Goal: Task Accomplishment & Management: Manage account settings

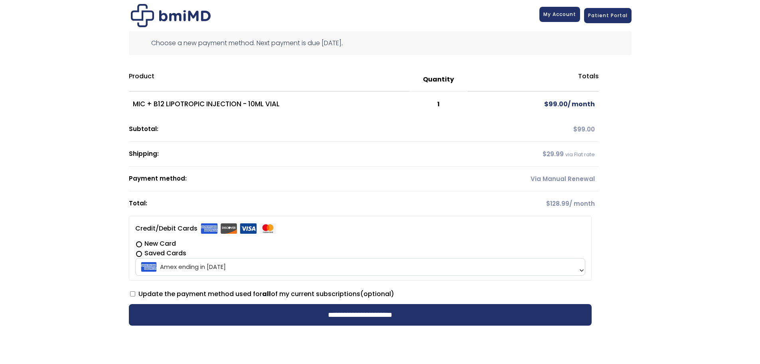
click at [558, 8] on link "My Account" at bounding box center [559, 14] width 41 height 15
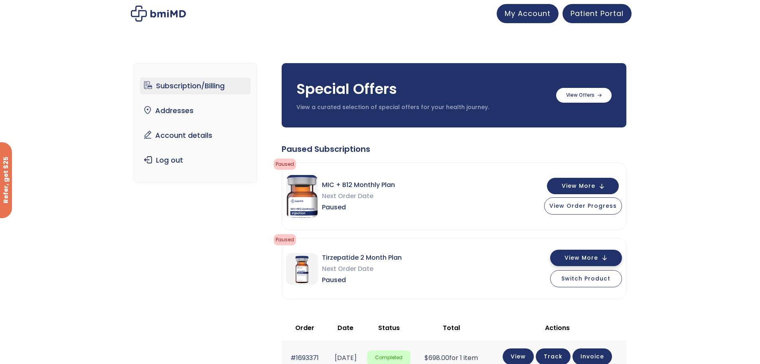
click at [571, 259] on span "View More" at bounding box center [582, 257] width 34 height 5
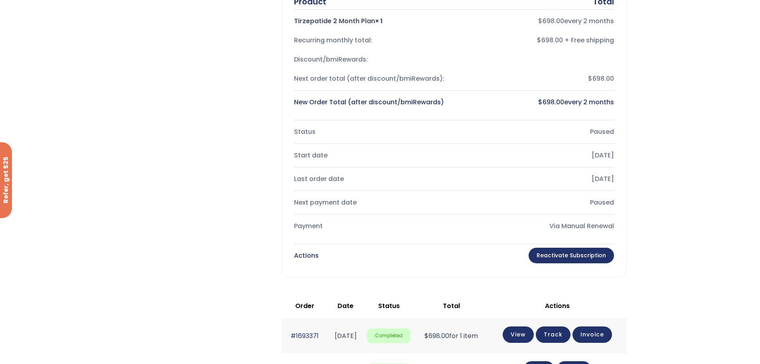
scroll to position [319, 0]
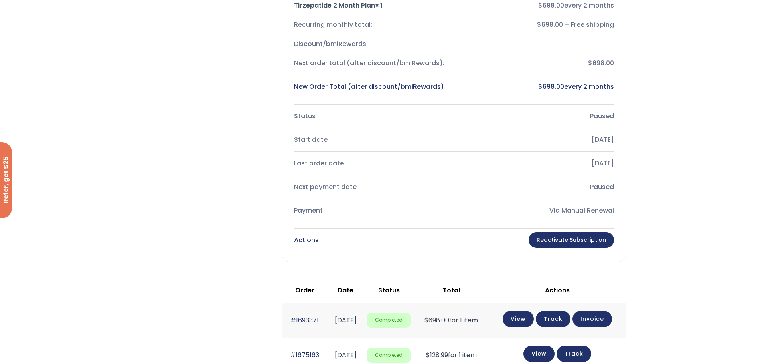
click at [555, 238] on link "Reactivate Subscription" at bounding box center [571, 240] width 85 height 16
